Goal: Find specific page/section: Find specific page/section

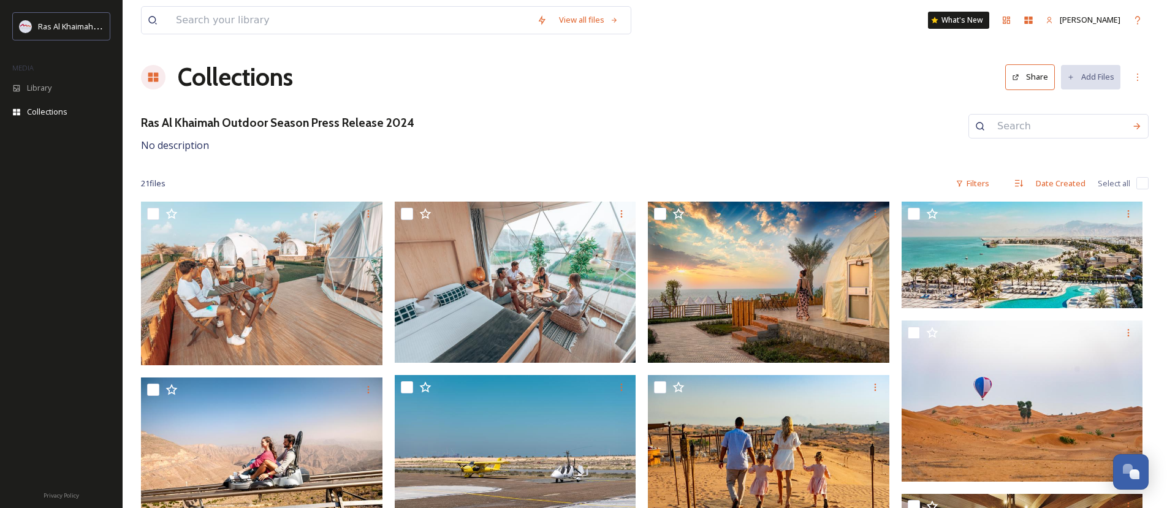
scroll to position [123, 0]
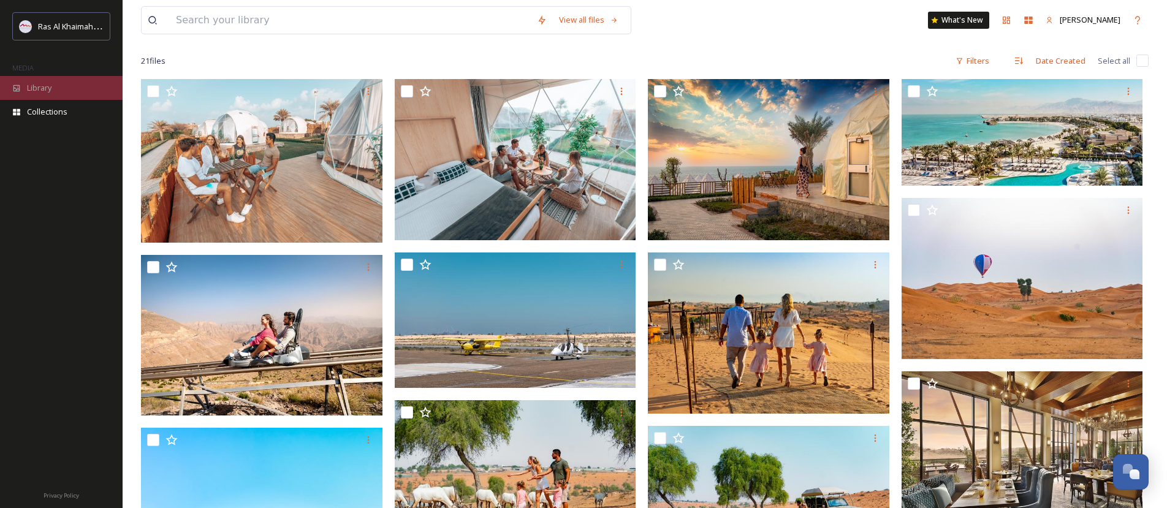
click at [63, 79] on div "Library" at bounding box center [61, 88] width 123 height 24
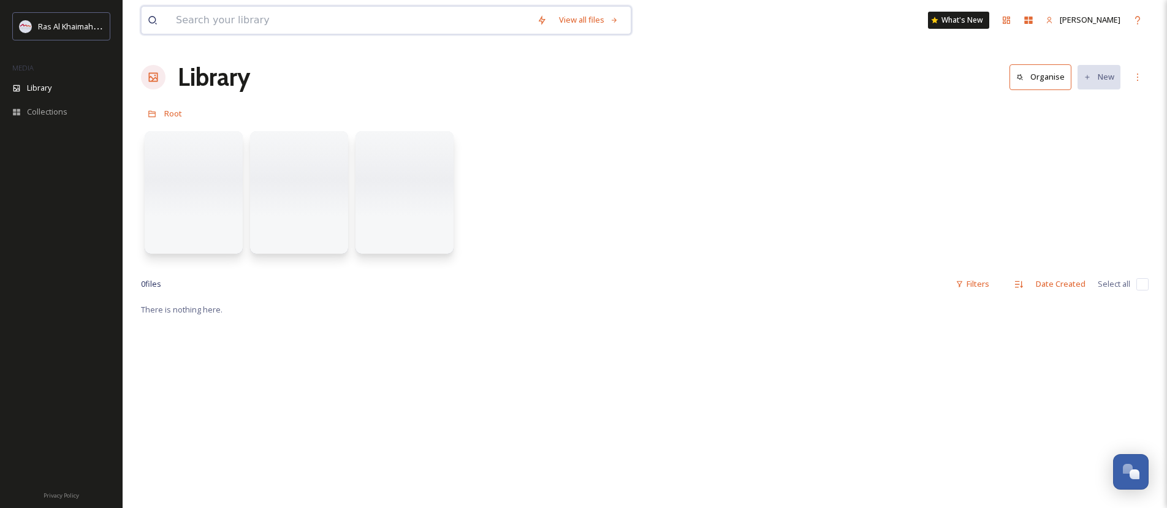
click at [254, 19] on input at bounding box center [350, 20] width 361 height 27
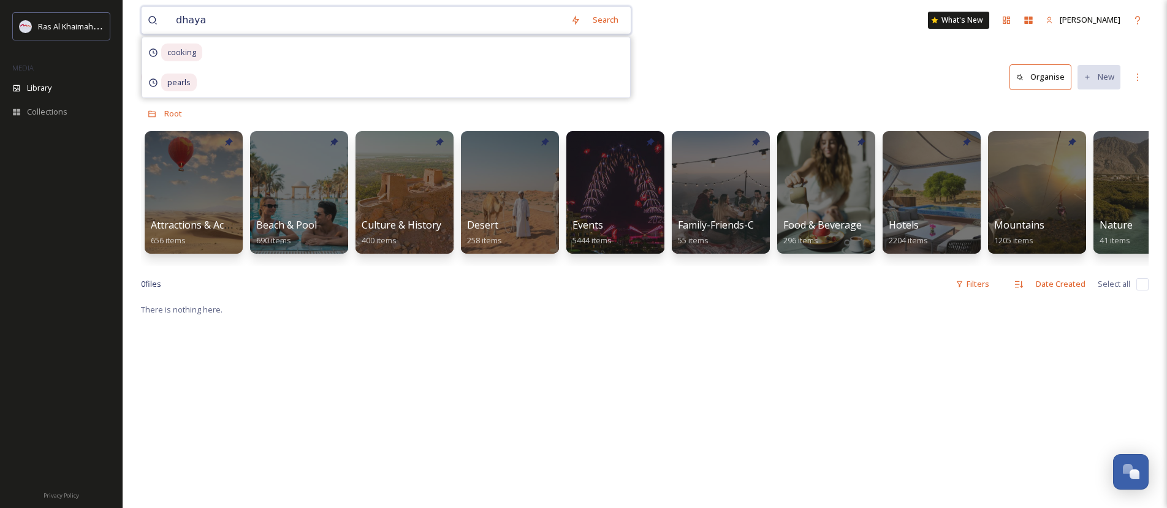
type input "dhayah"
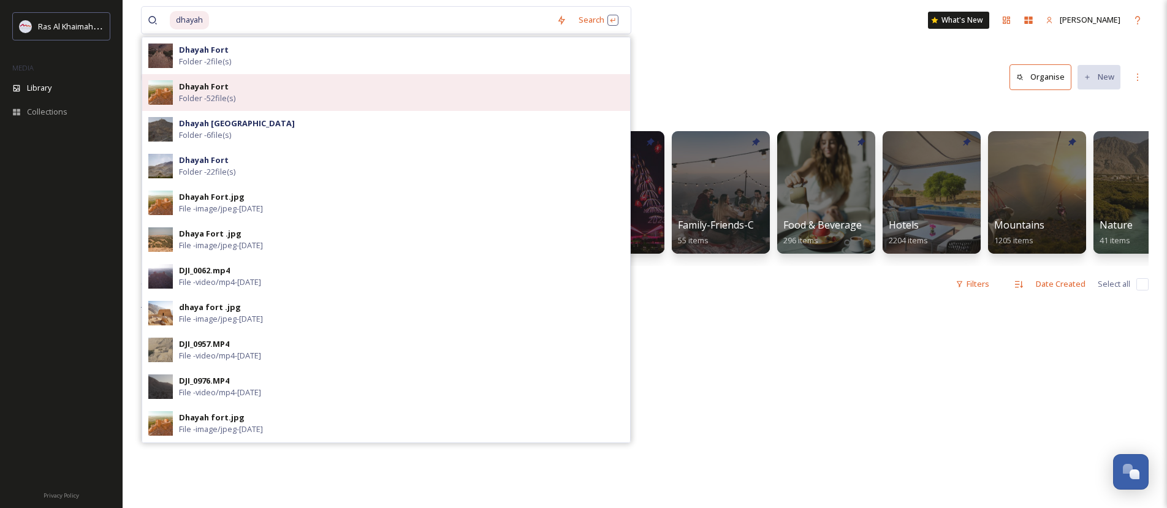
click at [233, 83] on div "Dhayah Fort Folder - 52 file(s)" at bounding box center [401, 92] width 445 height 23
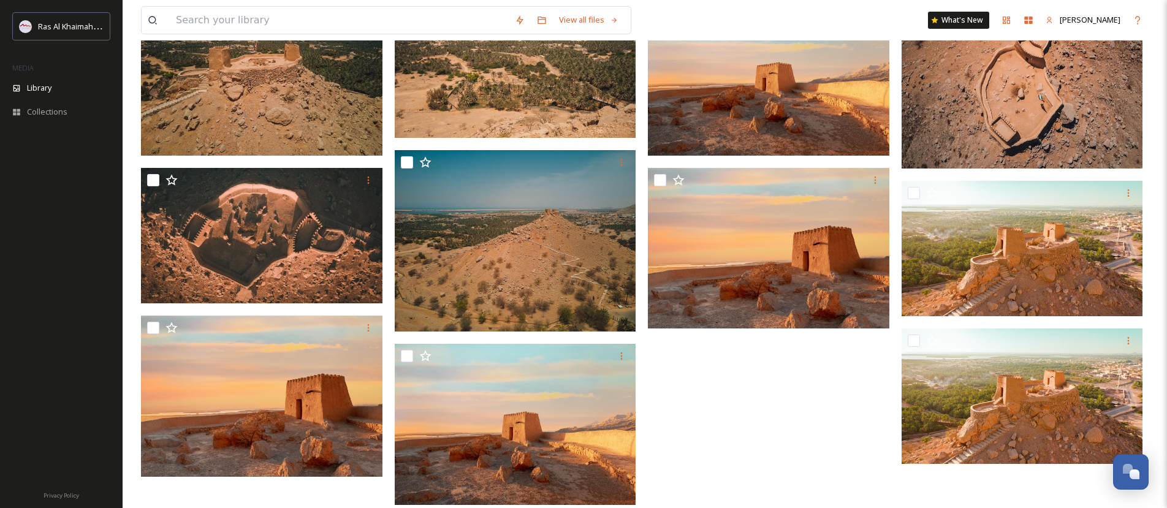
scroll to position [844, 0]
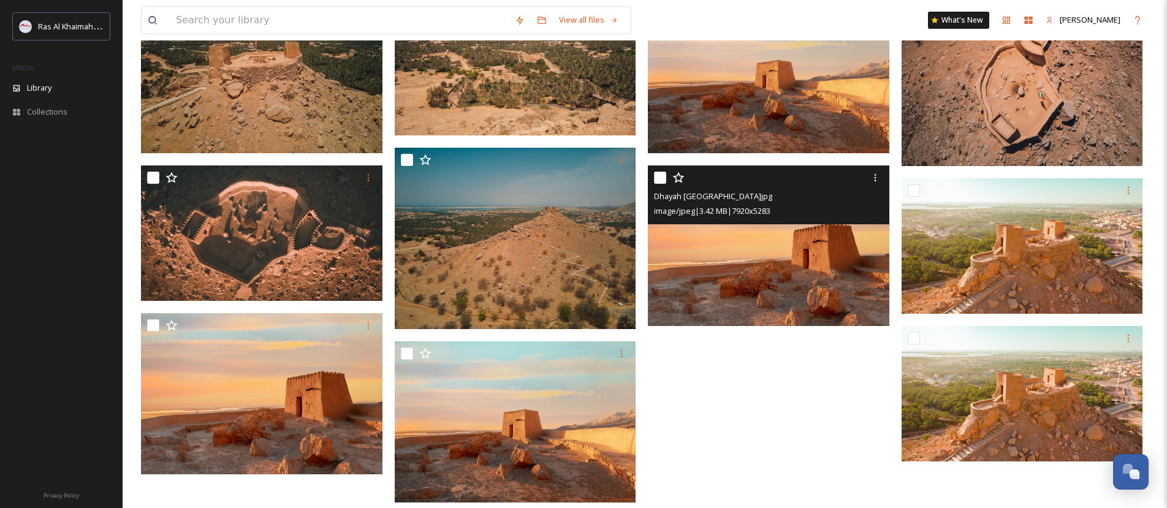
click at [660, 179] on input "checkbox" at bounding box center [660, 178] width 12 height 12
checkbox input "true"
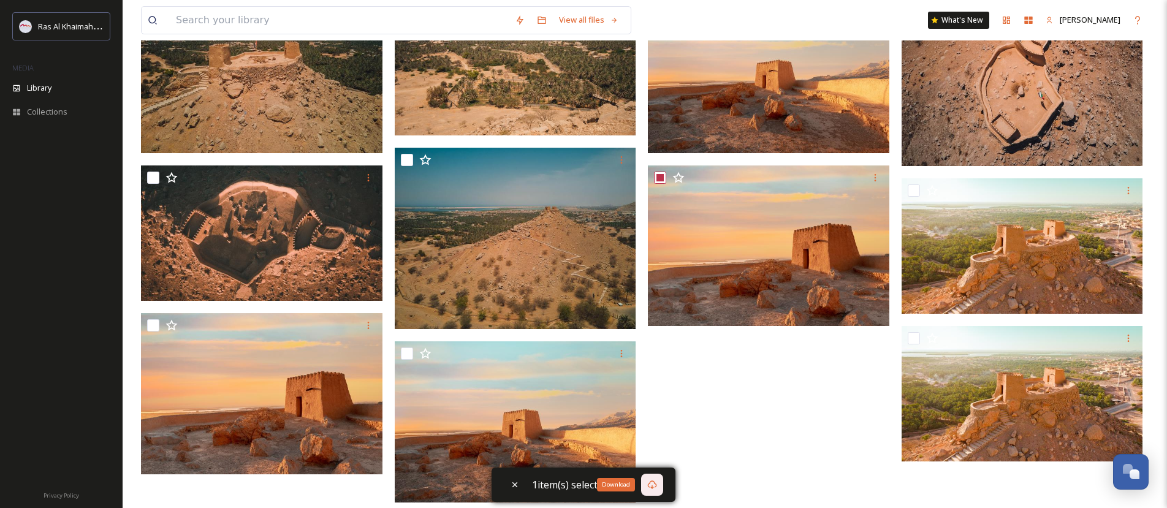
click at [650, 489] on icon at bounding box center [652, 485] width 10 height 10
